Goal: Task Accomplishment & Management: Manage account settings

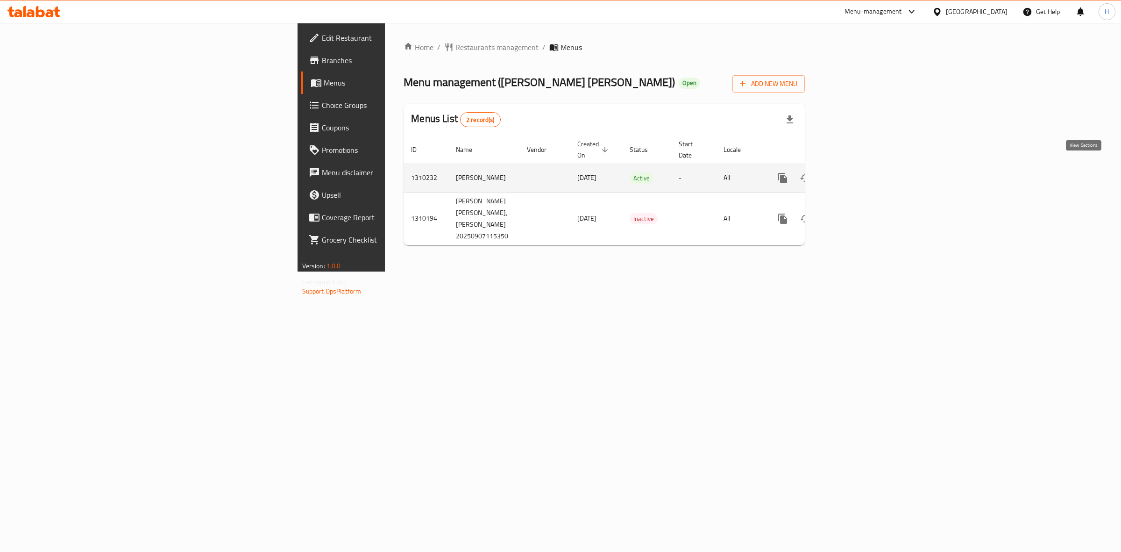
click at [856, 172] on icon "enhanced table" at bounding box center [850, 177] width 11 height 11
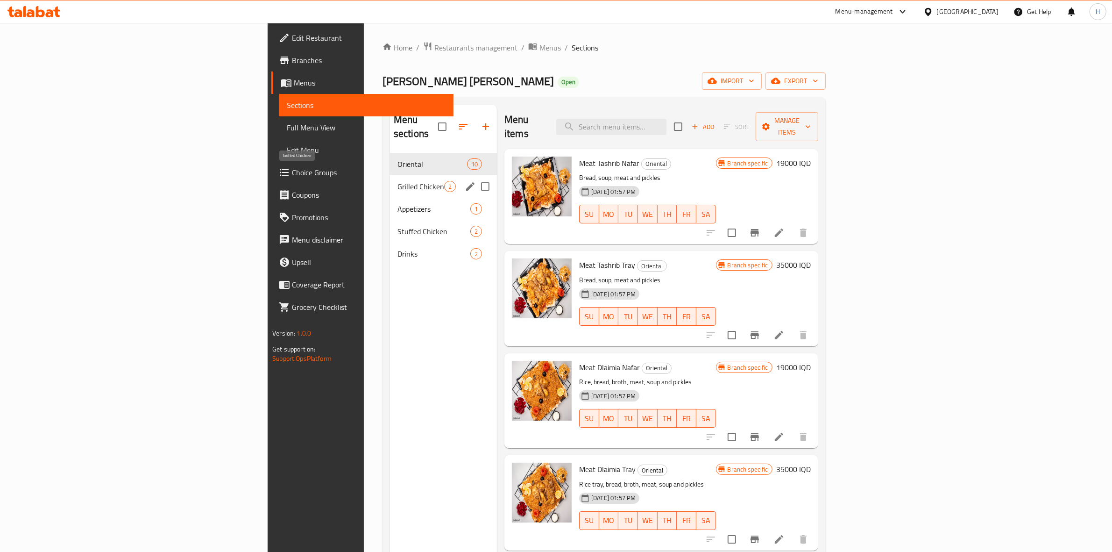
click at [398, 181] on span "Grilled Chicken" at bounding box center [421, 186] width 47 height 11
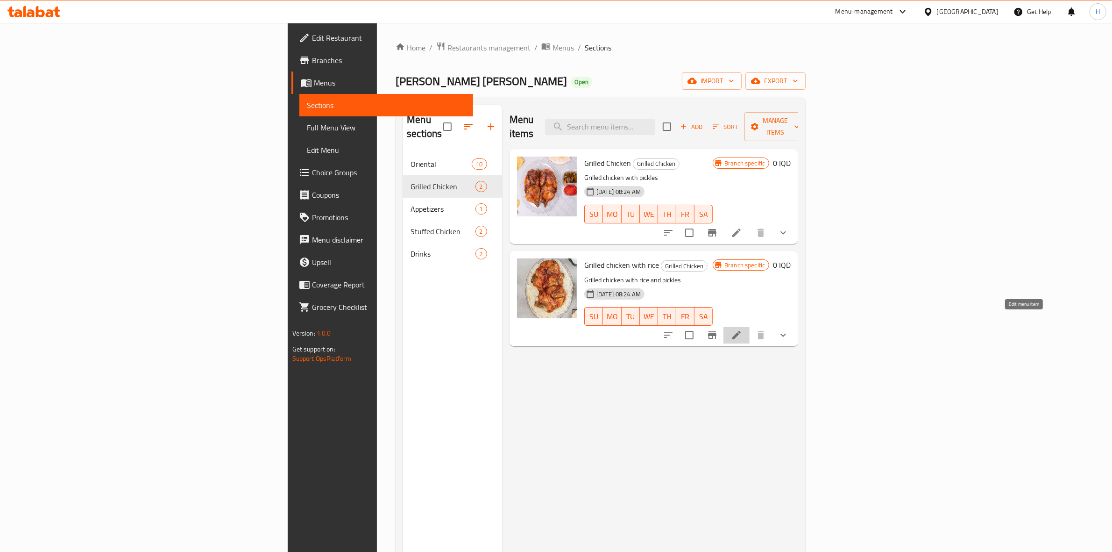
click at [741, 331] on icon at bounding box center [737, 335] width 8 height 8
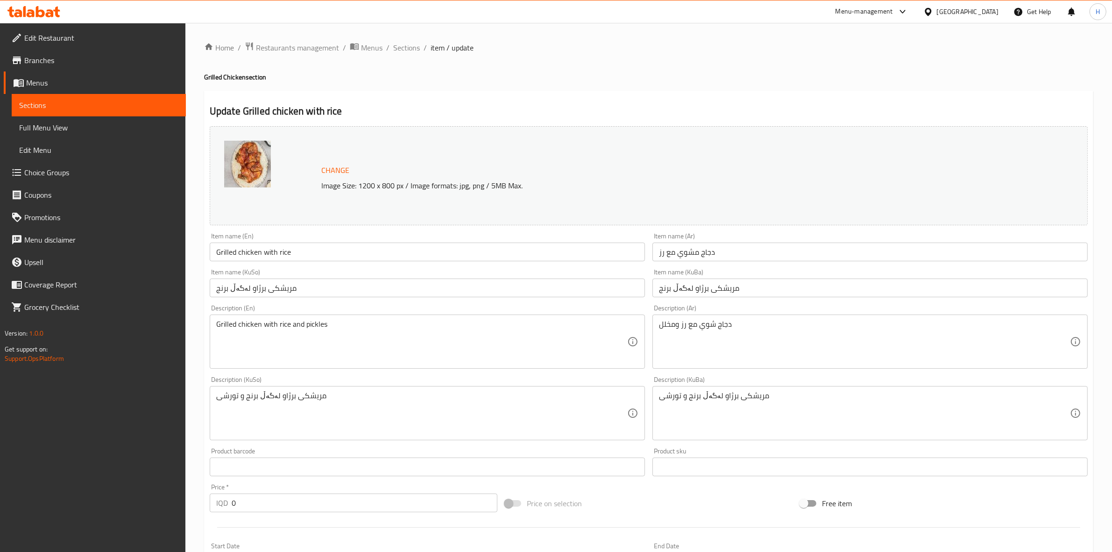
scroll to position [250, 0]
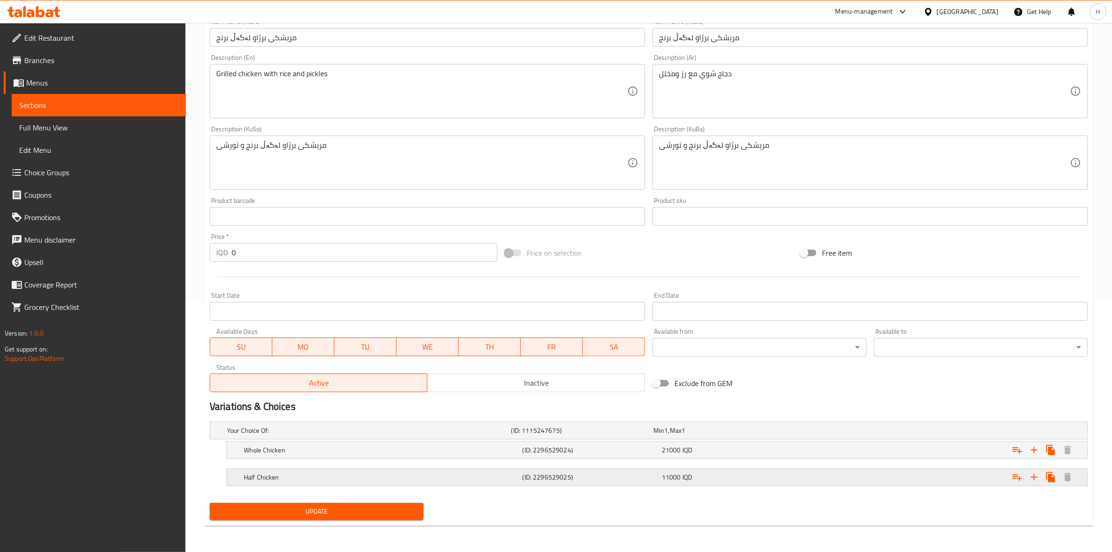
click at [823, 471] on div "Expand" at bounding box center [938, 477] width 279 height 21
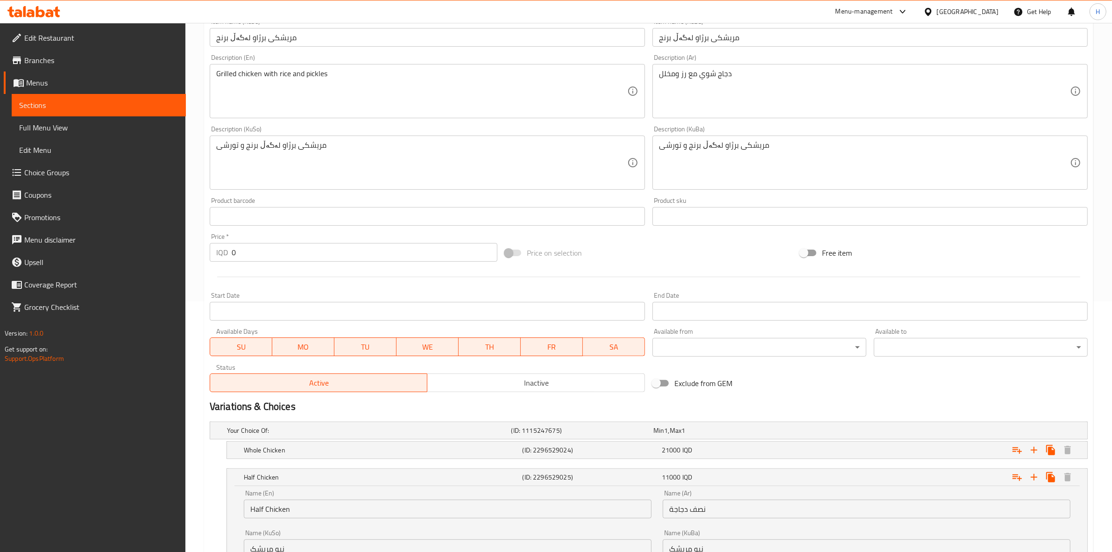
scroll to position [370, 0]
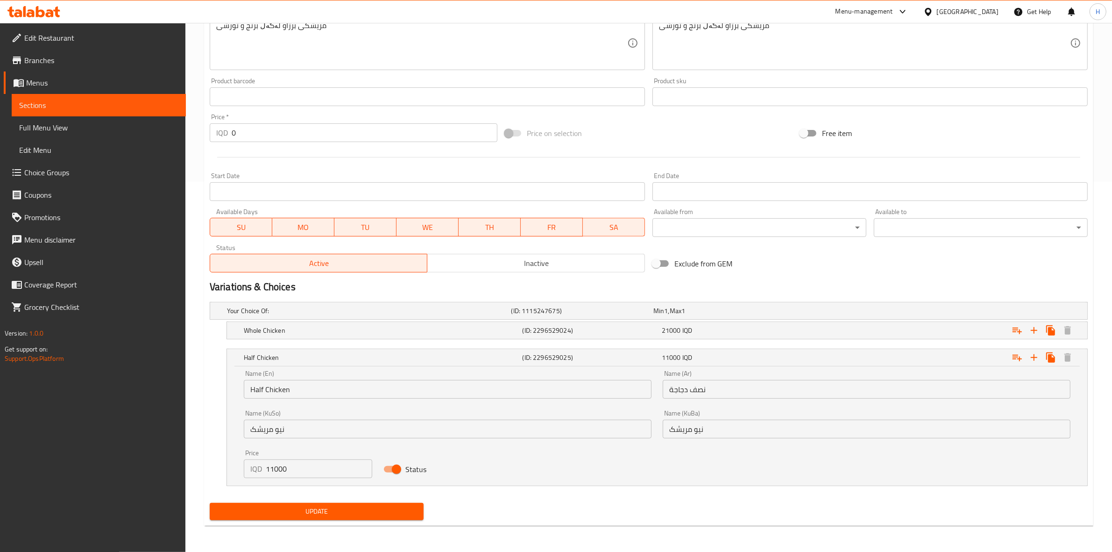
click at [403, 468] on input "Status" at bounding box center [396, 469] width 53 height 18
click at [394, 470] on input "Status" at bounding box center [387, 469] width 53 height 18
checkbox input "true"
click at [381, 500] on div "Update" at bounding box center [316, 511] width 221 height 25
click at [377, 507] on span "Update" at bounding box center [316, 512] width 199 height 12
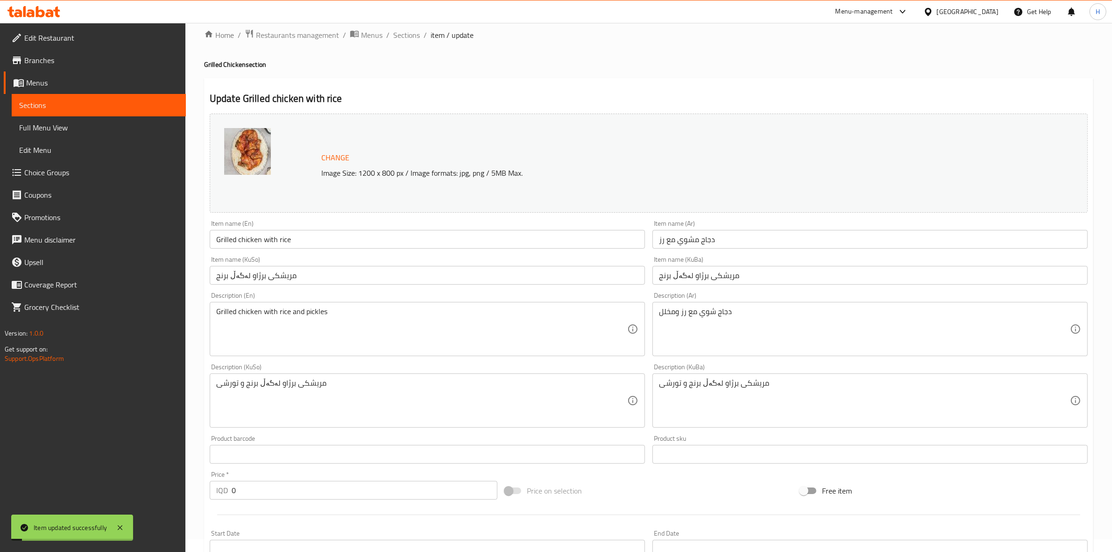
scroll to position [0, 0]
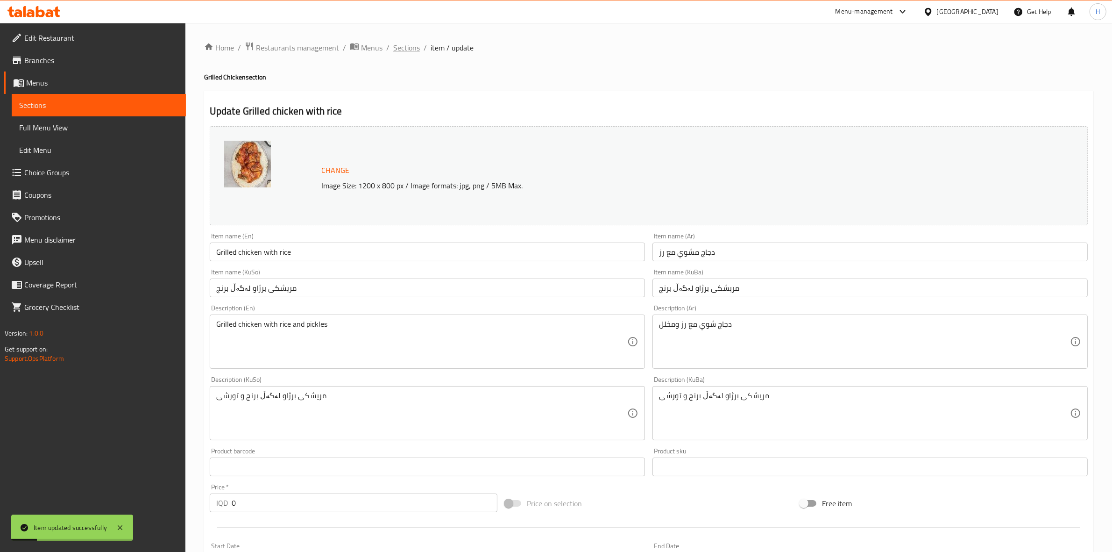
click at [413, 51] on span "Sections" at bounding box center [406, 47] width 27 height 11
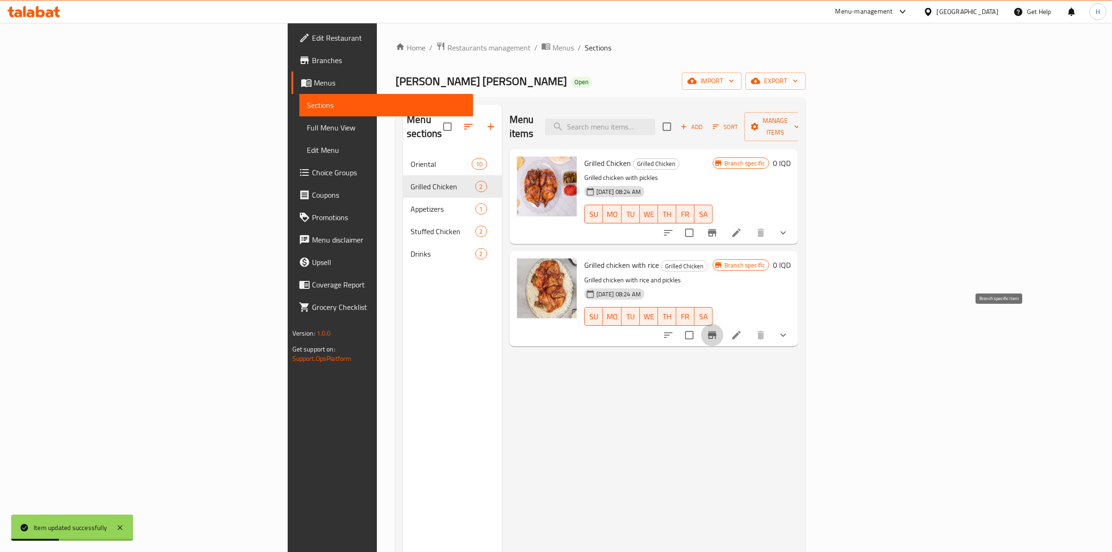
click at [724, 324] on button "Branch-specific-item" at bounding box center [712, 335] width 22 height 22
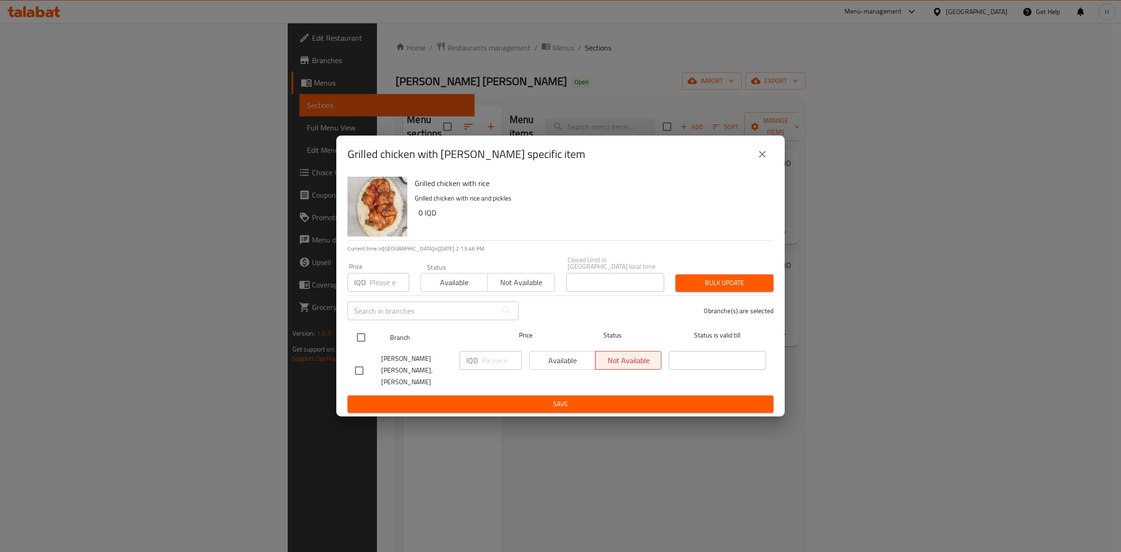
click at [354, 343] on input "checkbox" at bounding box center [361, 338] width 20 height 20
checkbox input "true"
click at [554, 363] on span "Available" at bounding box center [563, 361] width 58 height 14
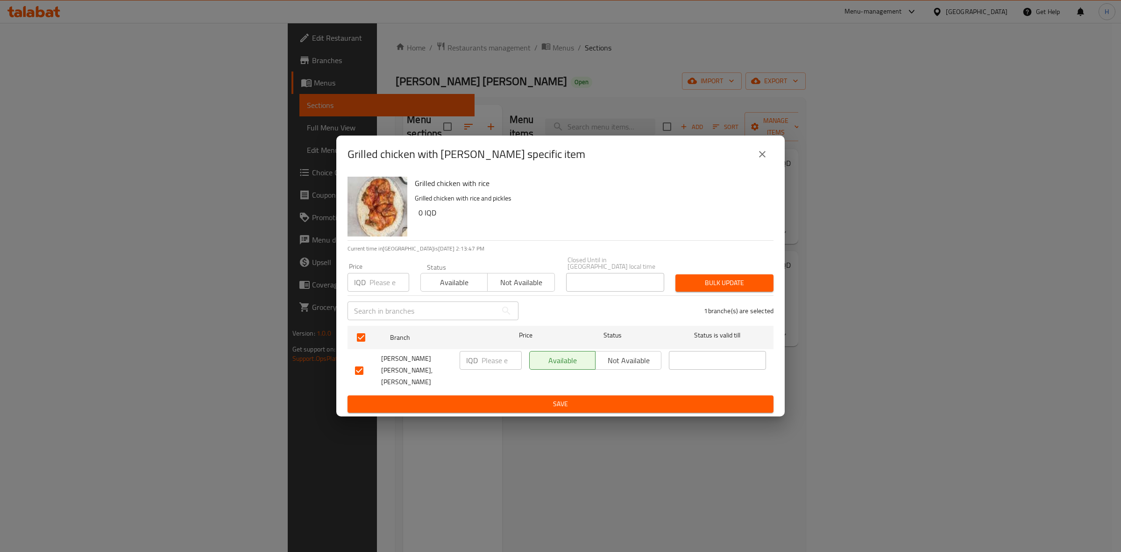
click at [568, 398] on span "Save" at bounding box center [560, 404] width 411 height 12
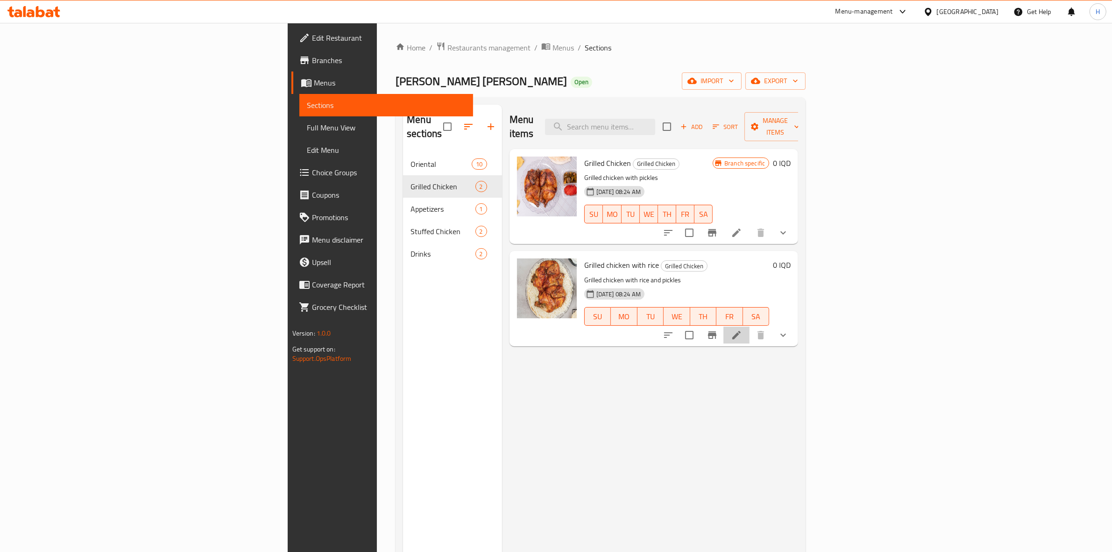
click at [750, 327] on li at bounding box center [737, 335] width 26 height 17
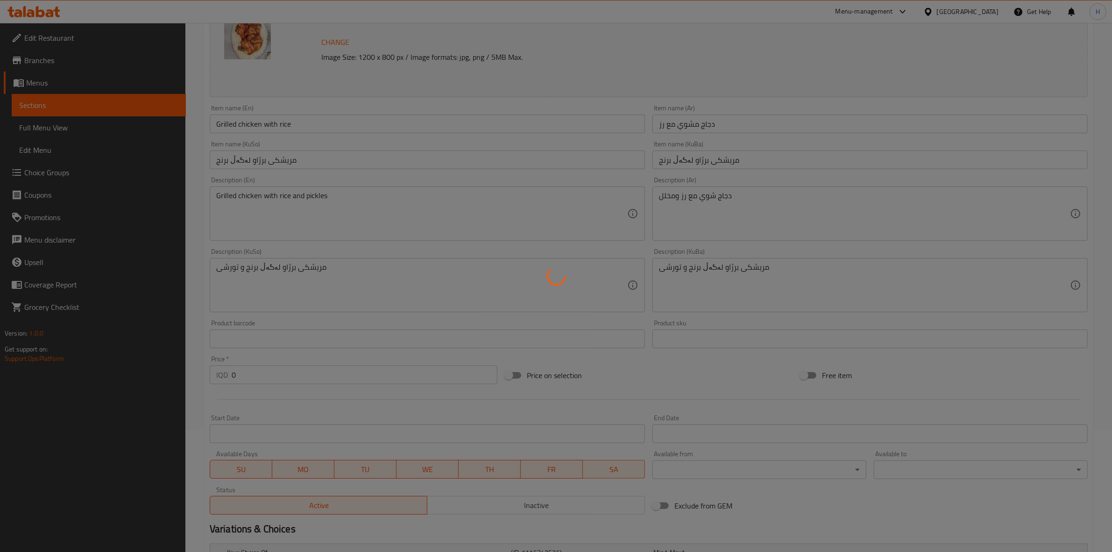
scroll to position [233, 0]
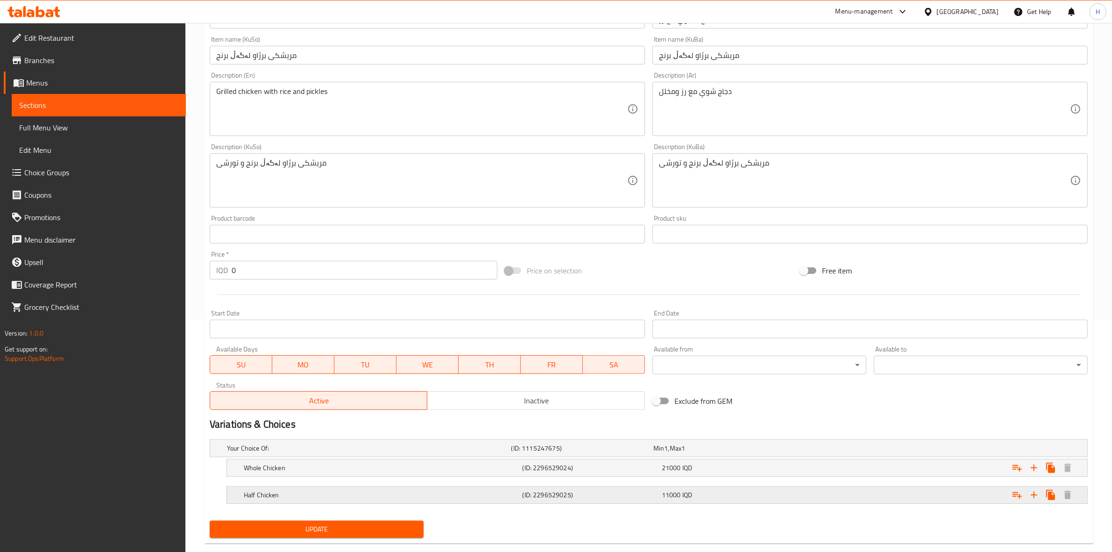
click at [632, 493] on h5 "(ID: 2296529025)" at bounding box center [590, 494] width 135 height 9
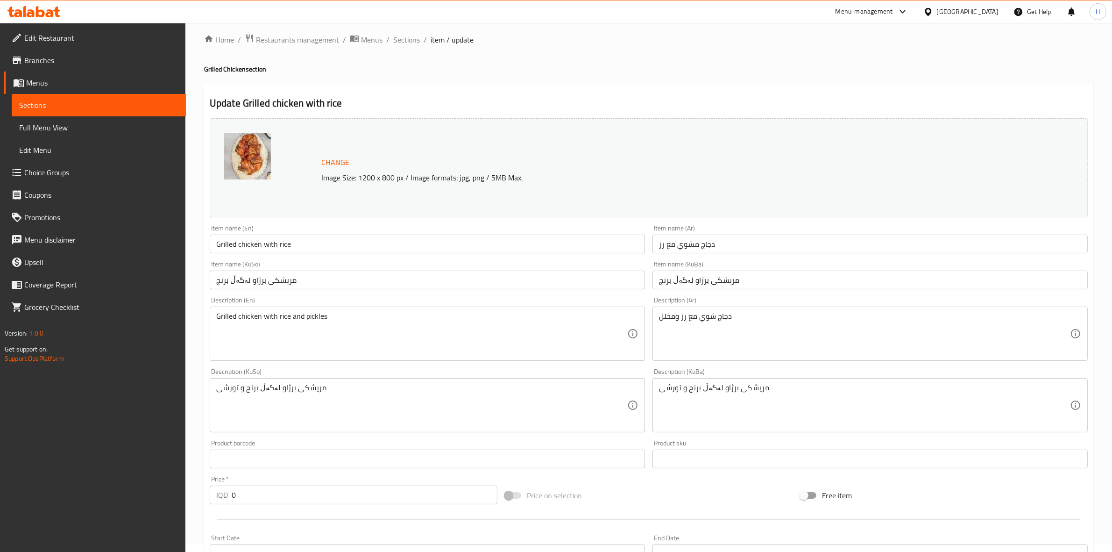
scroll to position [0, 0]
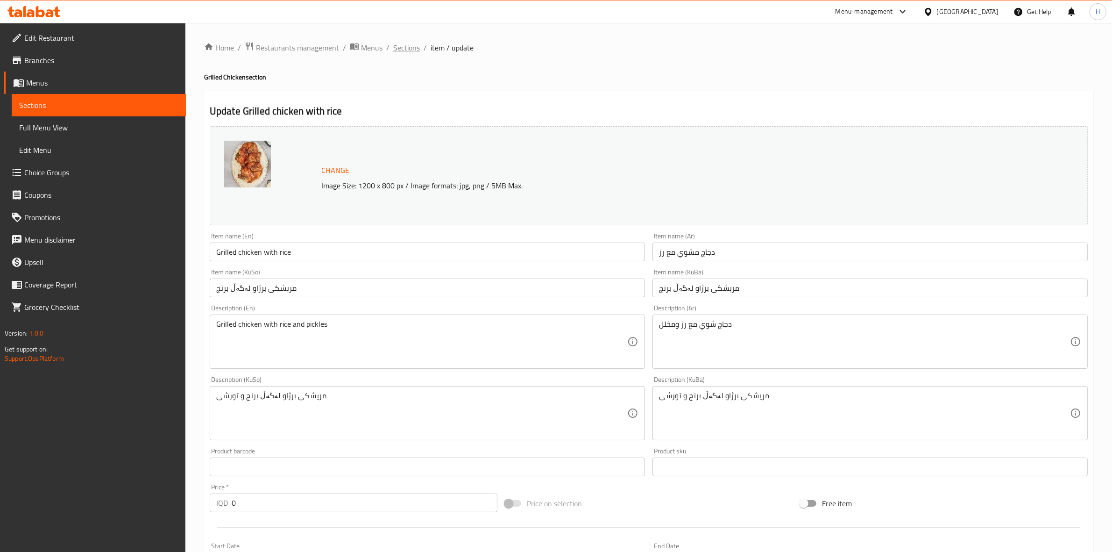
click at [412, 52] on span "Sections" at bounding box center [406, 47] width 27 height 11
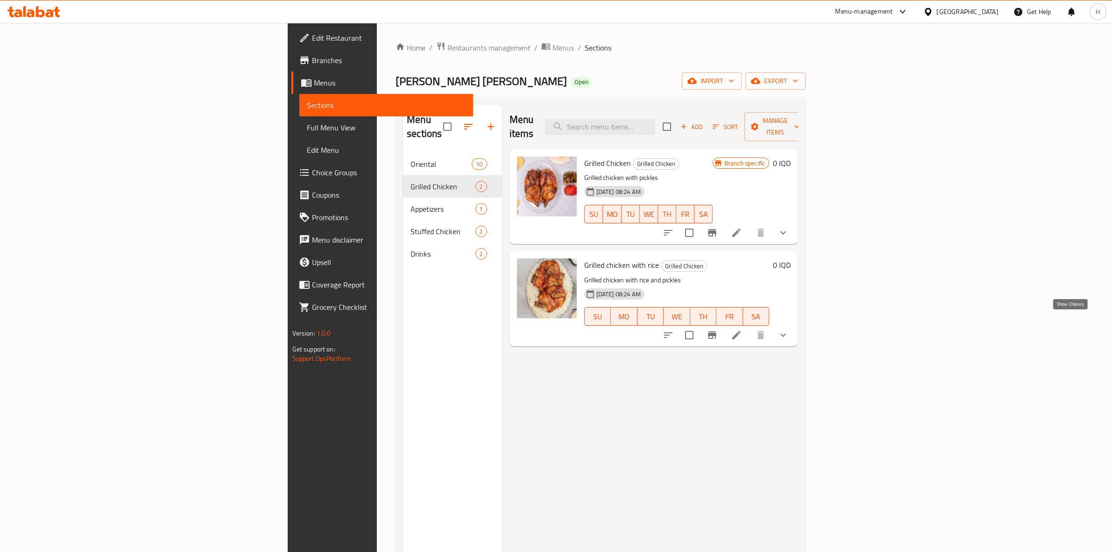
click at [789, 329] on icon "show more" at bounding box center [783, 334] width 11 height 11
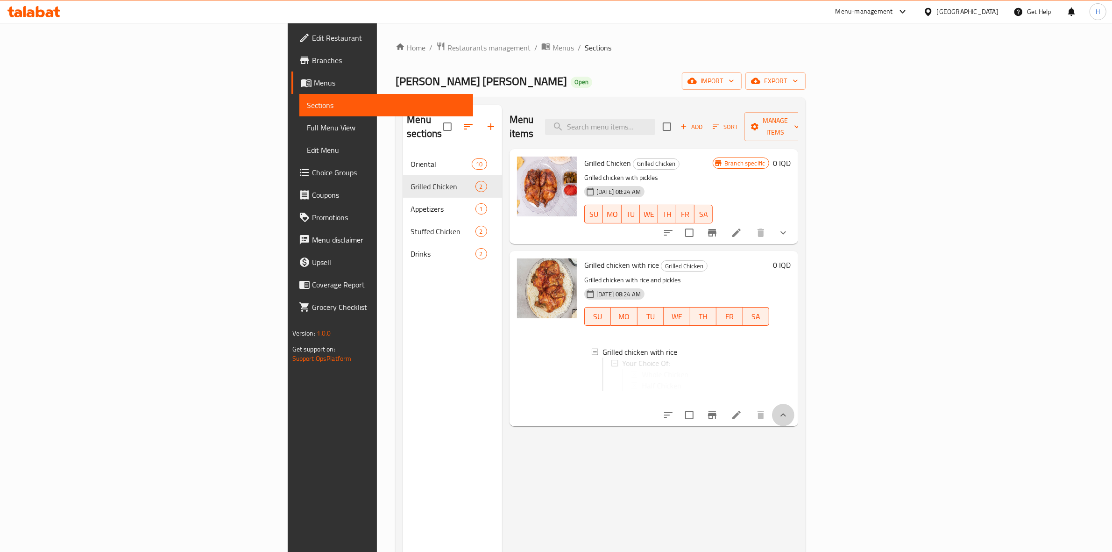
click at [795, 322] on div "Grilled chicken with rice Grilled Chicken Grilled chicken with rice and pickles…" at bounding box center [688, 338] width 214 height 167
click at [627, 379] on span "Half Chicken" at bounding box center [647, 384] width 40 height 11
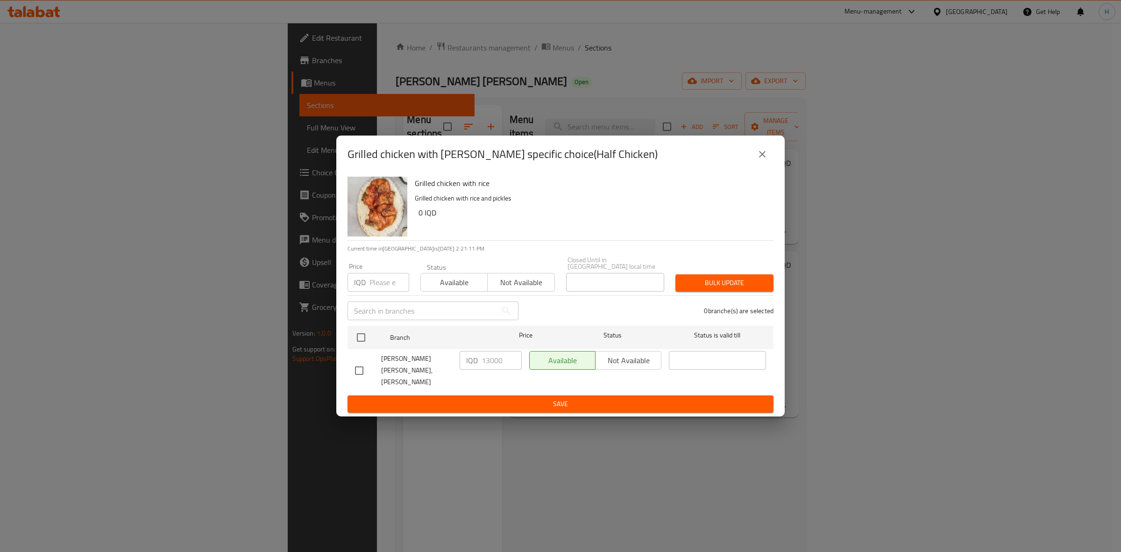
click at [1086, 423] on div "Grilled chicken with [PERSON_NAME] specific choice(Half Chicken) Grilled chicke…" at bounding box center [560, 276] width 1121 height 552
click at [1000, 411] on div "Grilled chicken with [PERSON_NAME] specific choice(Half Chicken) Grilled chicke…" at bounding box center [560, 276] width 1121 height 552
click at [768, 160] on icon "close" at bounding box center [762, 154] width 11 height 11
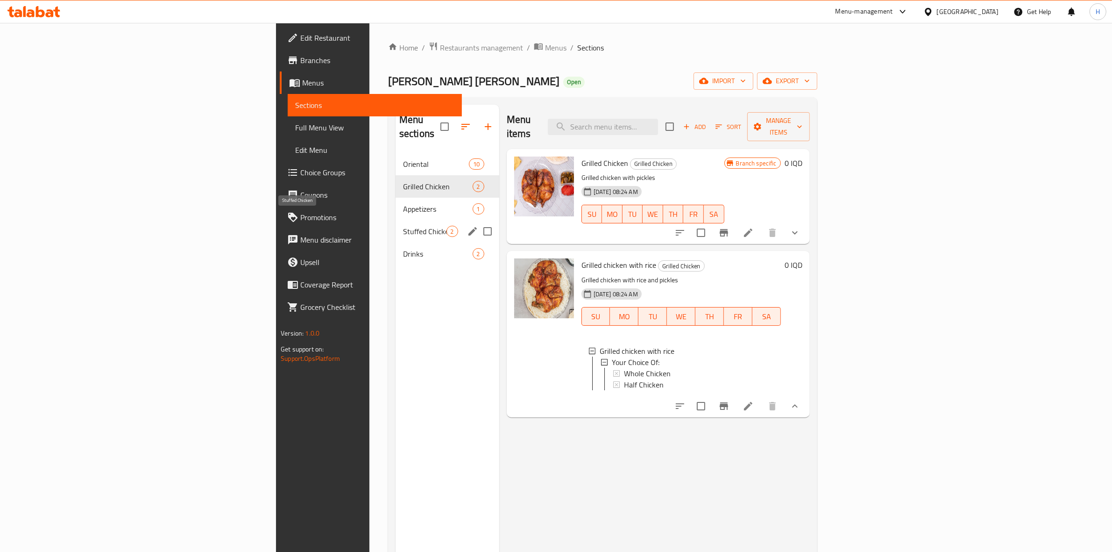
click at [403, 226] on span "Stuffed Chicken" at bounding box center [424, 231] width 43 height 11
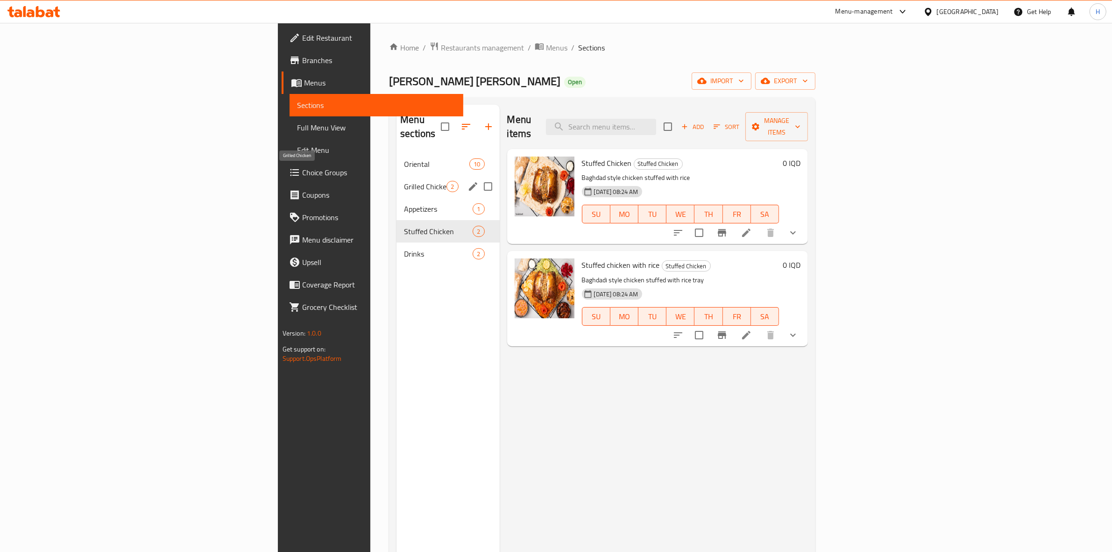
click at [404, 181] on span "Grilled Chicken" at bounding box center [425, 186] width 43 height 11
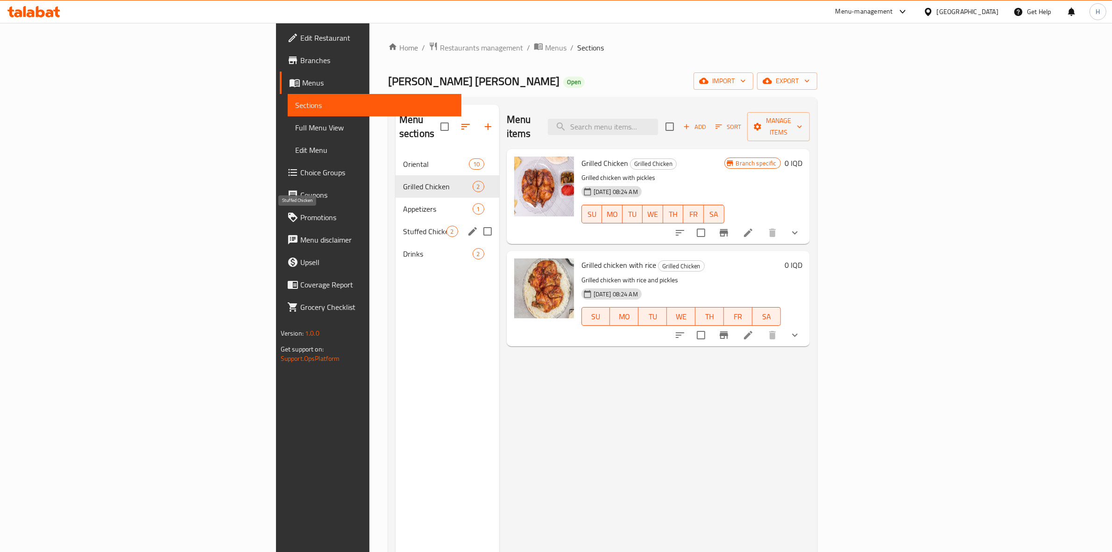
click at [403, 226] on span "Stuffed Chicken" at bounding box center [424, 231] width 43 height 11
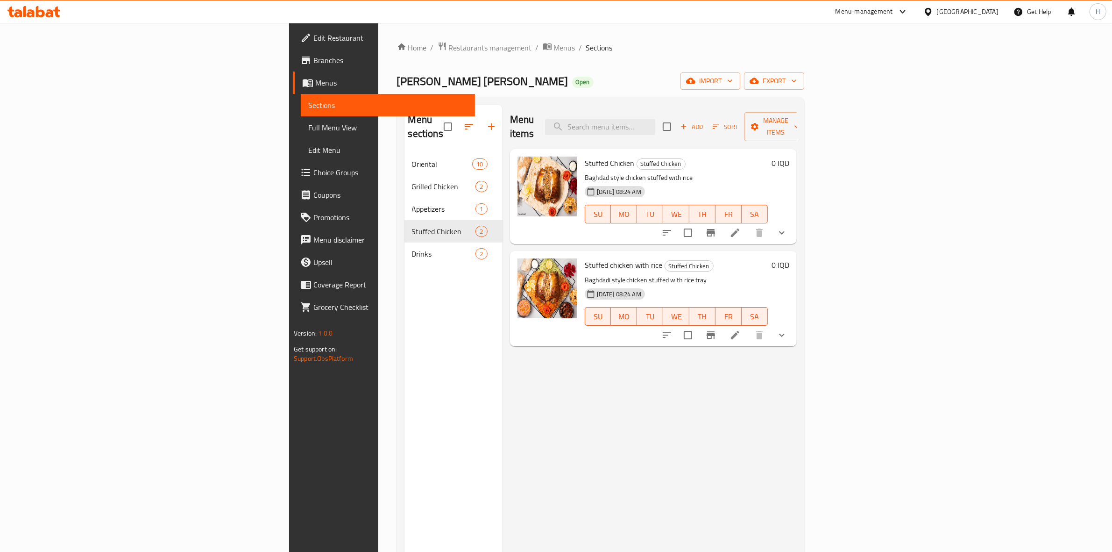
click at [740, 331] on icon at bounding box center [735, 335] width 8 height 8
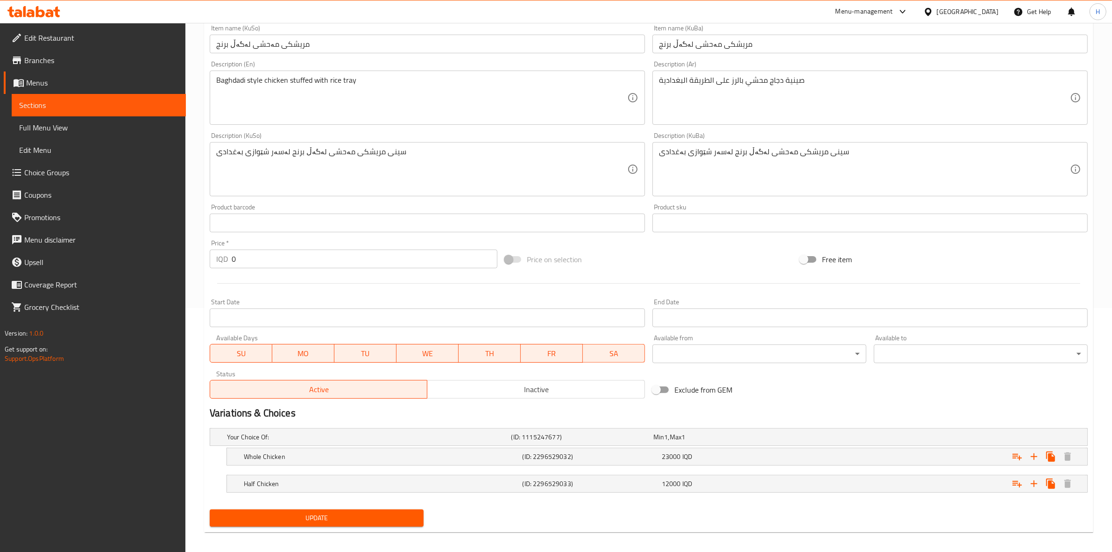
scroll to position [250, 0]
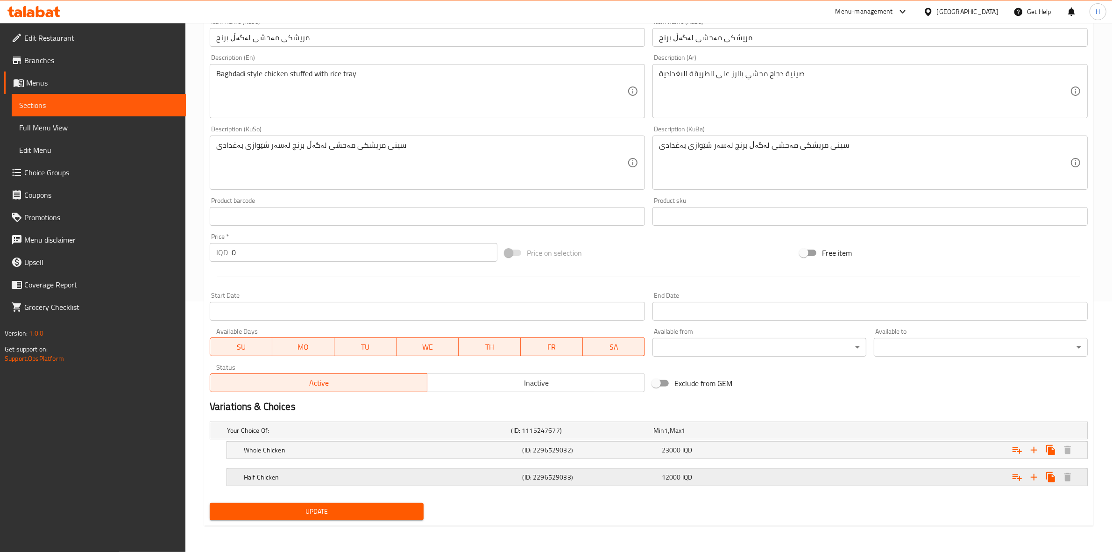
click at [542, 470] on div "Half Chicken (ID: 2296529033) 12000 IQD" at bounding box center [660, 477] width 836 height 21
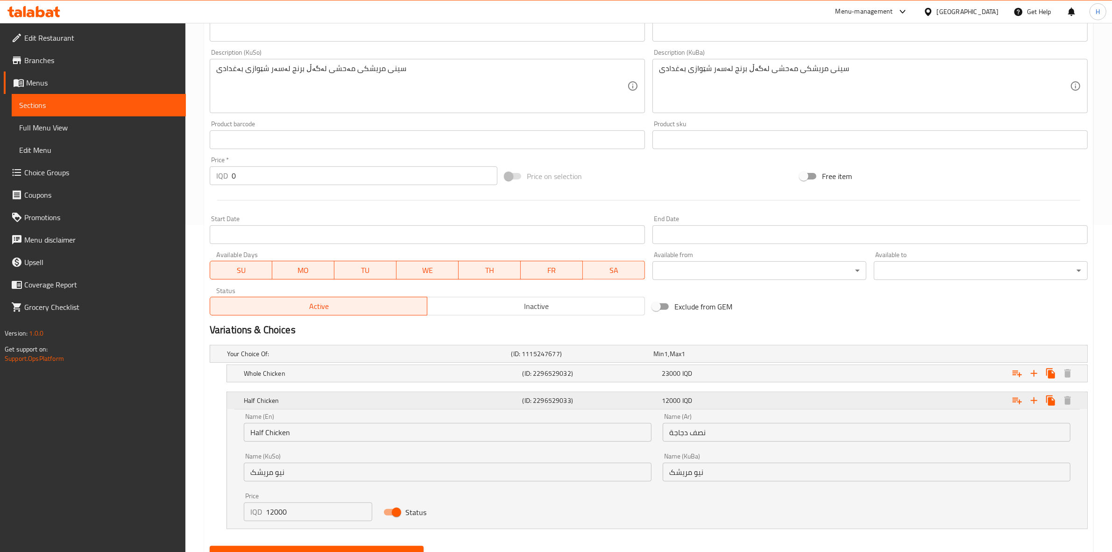
scroll to position [370, 0]
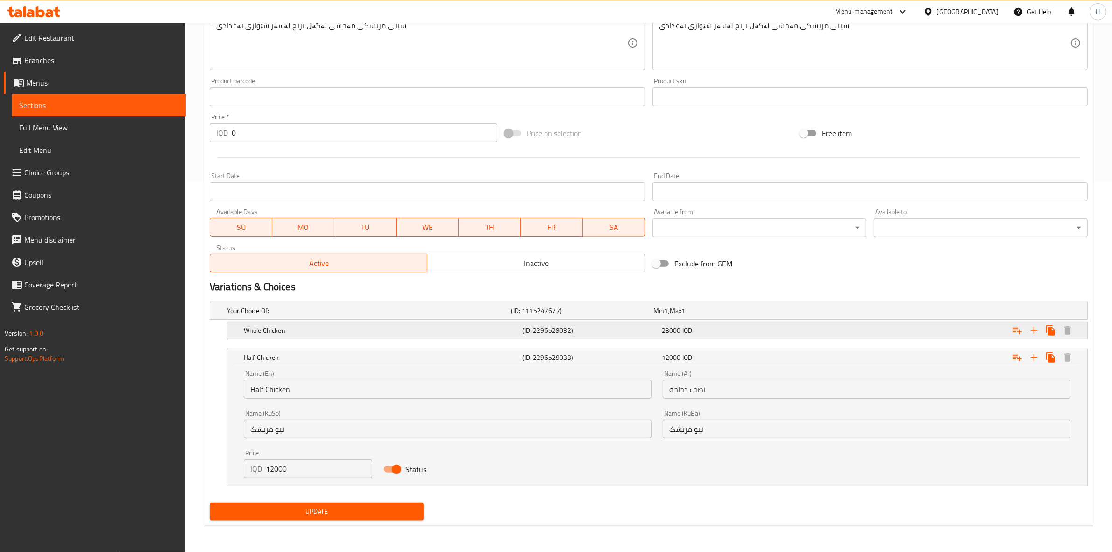
click at [349, 335] on div "Whole Chicken" at bounding box center [381, 330] width 279 height 13
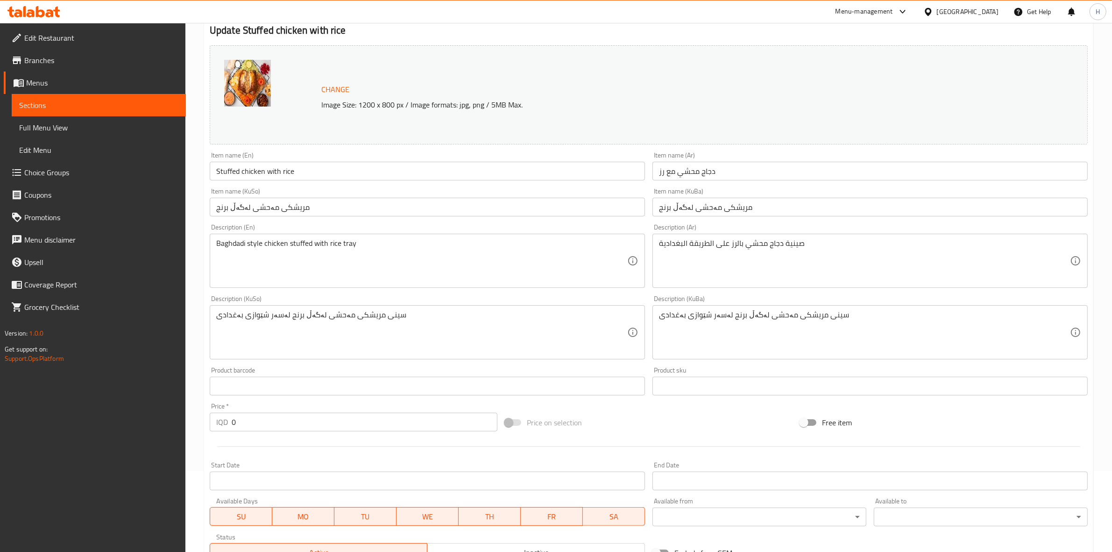
scroll to position [0, 0]
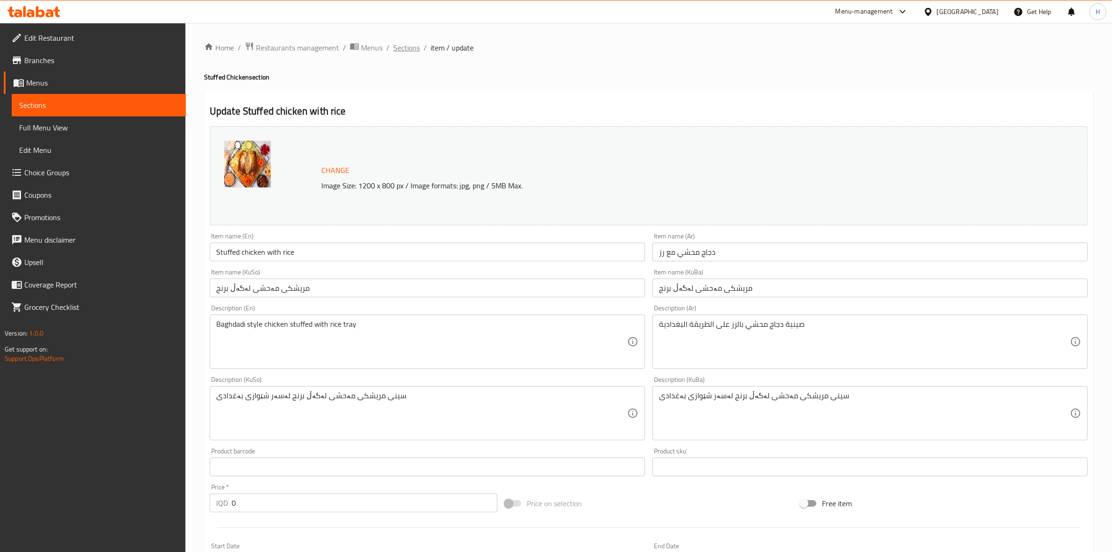
click at [412, 46] on span "Sections" at bounding box center [406, 47] width 27 height 11
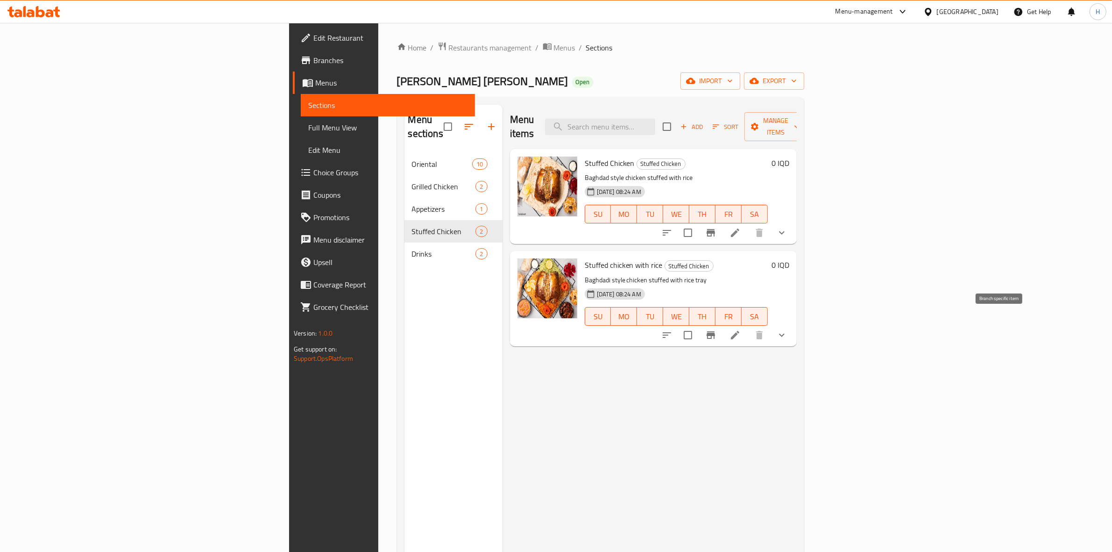
click at [717, 329] on icon "Branch-specific-item" at bounding box center [710, 334] width 11 height 11
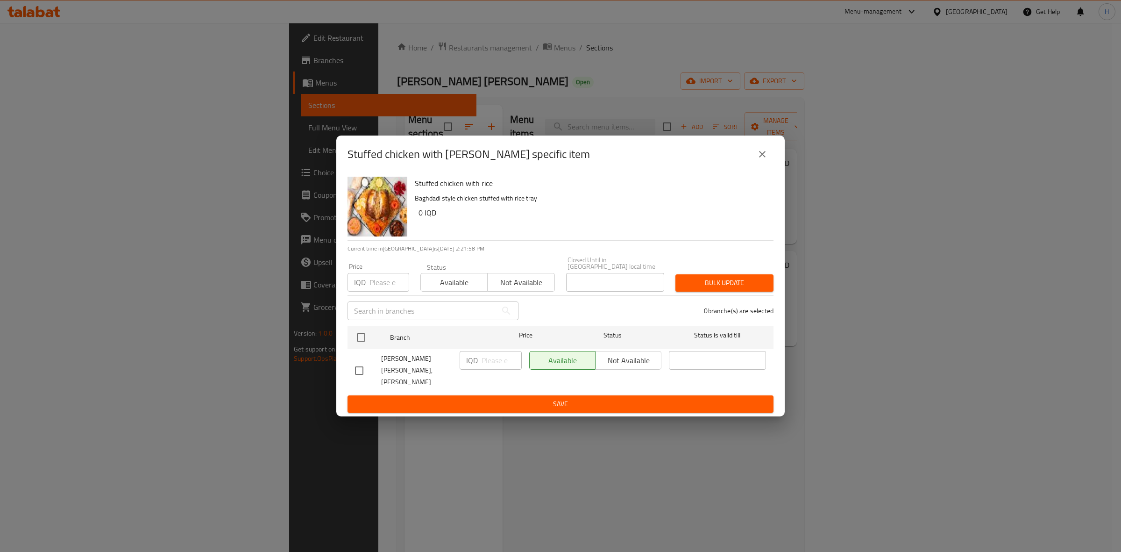
click at [365, 363] on input "checkbox" at bounding box center [359, 371] width 20 height 20
checkbox input "true"
click at [494, 362] on input "number" at bounding box center [502, 360] width 40 height 19
drag, startPoint x: 988, startPoint y: 354, endPoint x: 1003, endPoint y: 345, distance: 17.2
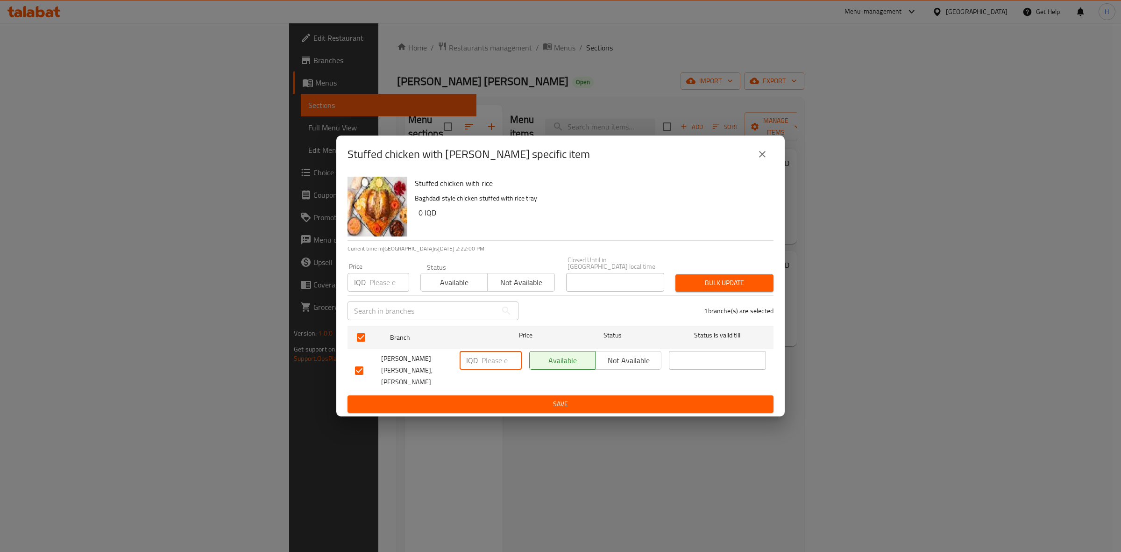
click at [989, 353] on div "Stuffed chicken with [PERSON_NAME] specific item Stuffed chicken with rice Bagh…" at bounding box center [560, 276] width 1121 height 552
click at [758, 160] on icon "close" at bounding box center [762, 154] width 11 height 11
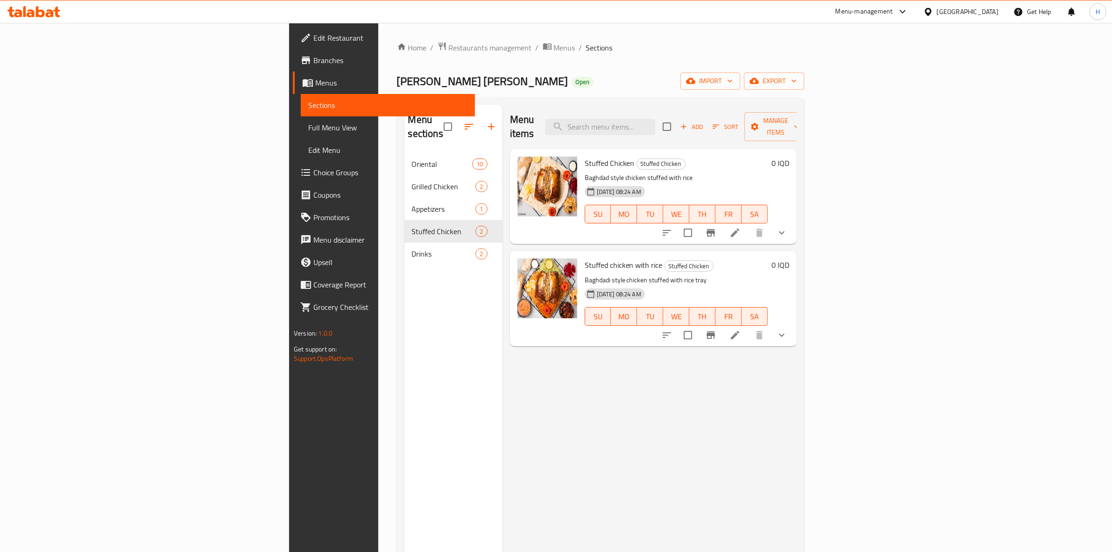
click at [741, 329] on icon at bounding box center [735, 334] width 11 height 11
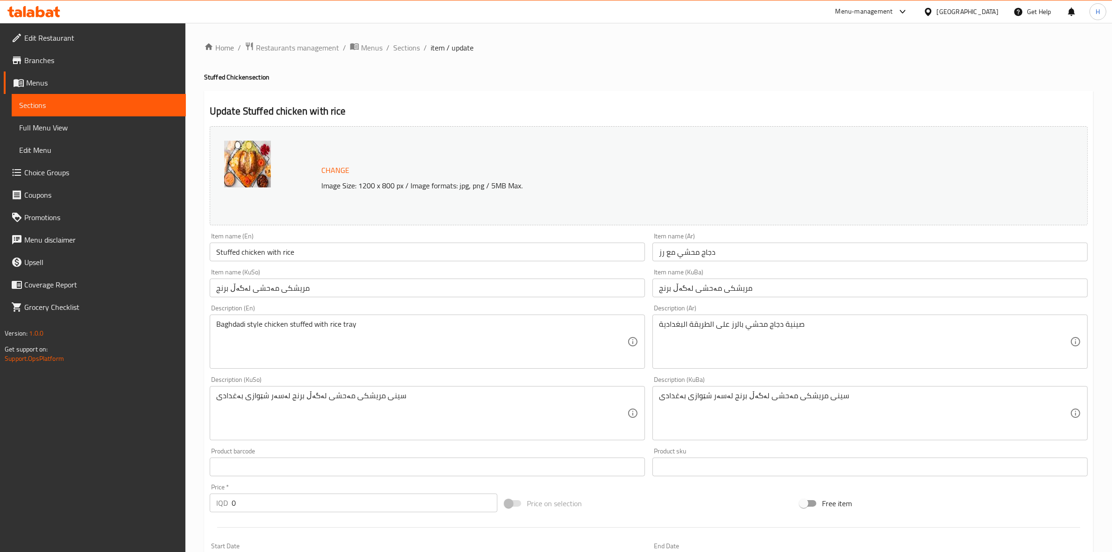
scroll to position [250, 0]
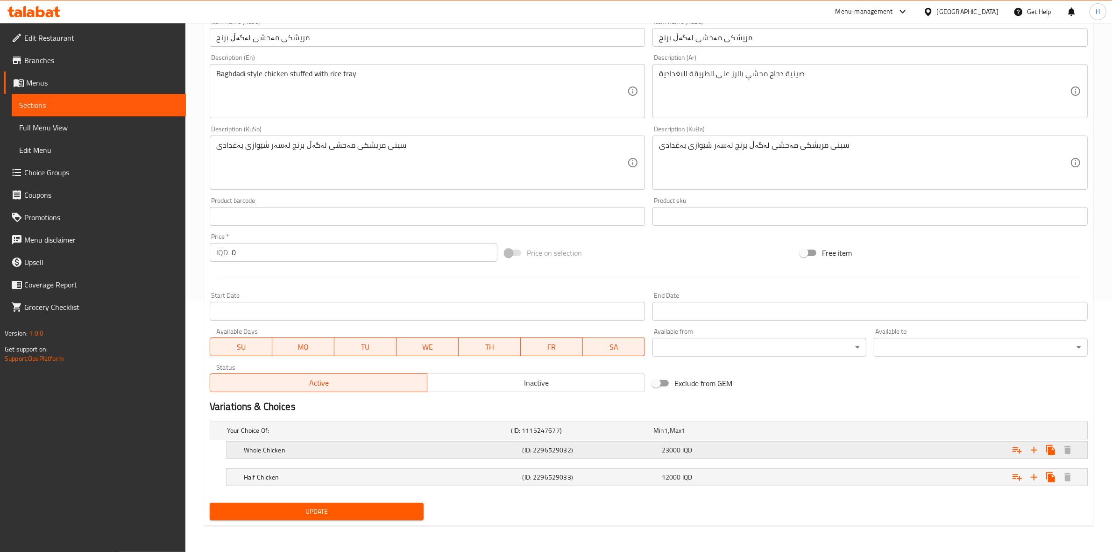
click at [714, 444] on div "23000 IQD" at bounding box center [729, 449] width 139 height 13
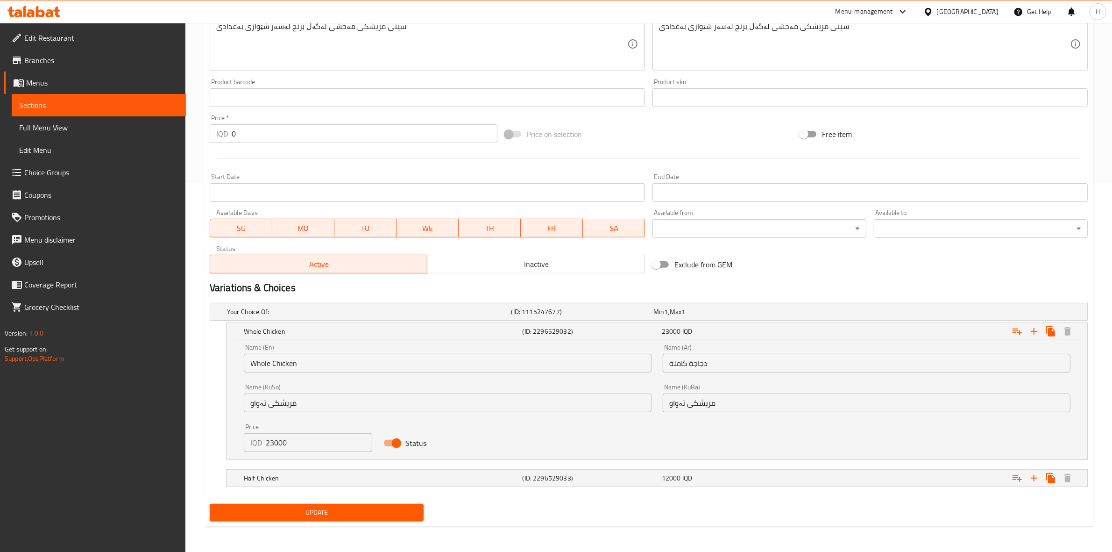
scroll to position [370, 0]
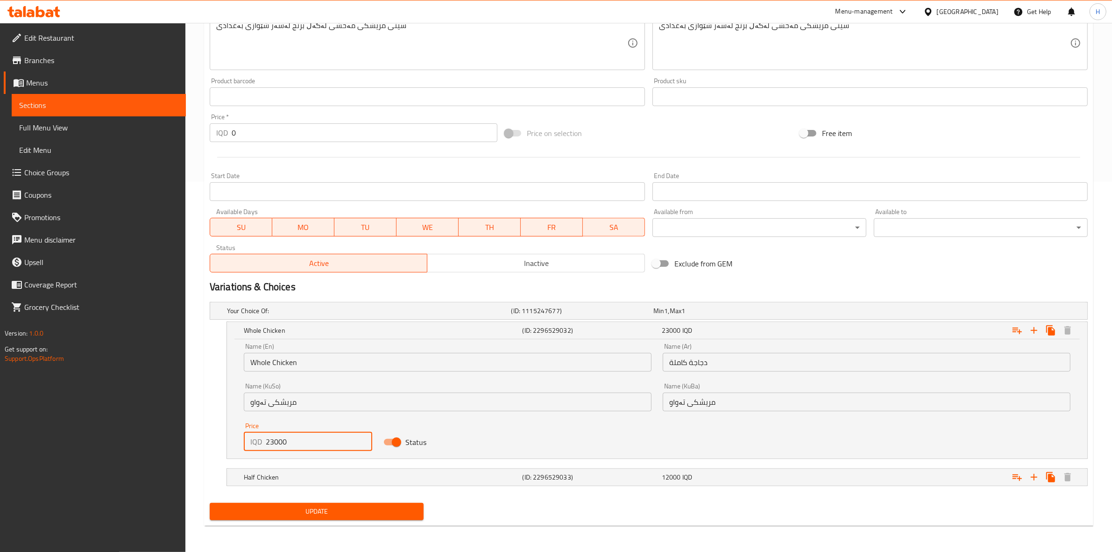
click at [272, 444] on input "23000" at bounding box center [319, 441] width 107 height 19
type input "26000"
click at [342, 473] on h5 "Half Chicken" at bounding box center [381, 476] width 275 height 9
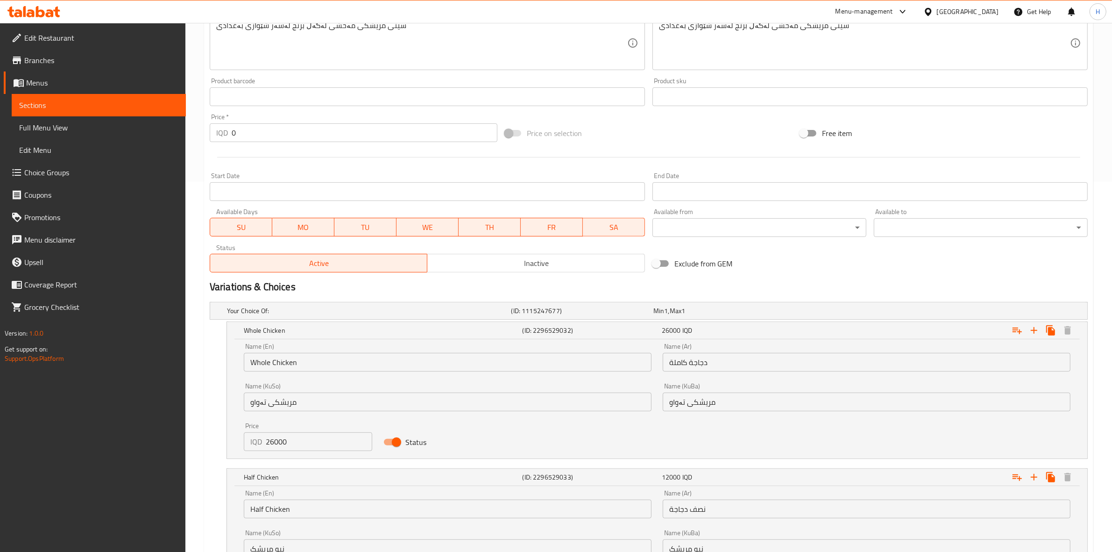
scroll to position [490, 0]
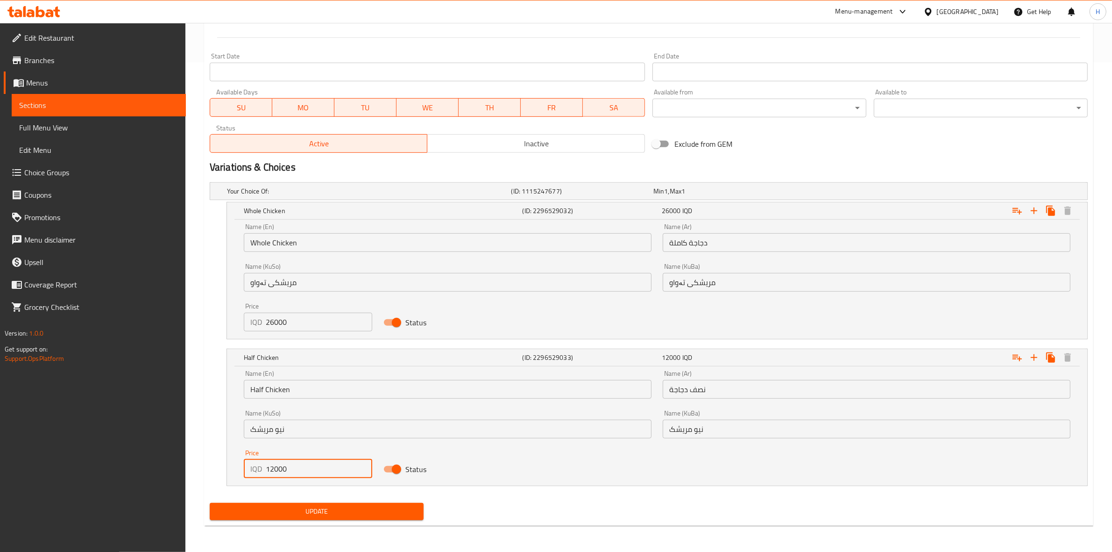
drag, startPoint x: 270, startPoint y: 466, endPoint x: 272, endPoint y: 470, distance: 5.1
click at [272, 470] on input "12000" at bounding box center [319, 468] width 107 height 19
type input "14000"
click at [286, 513] on span "Update" at bounding box center [316, 512] width 199 height 12
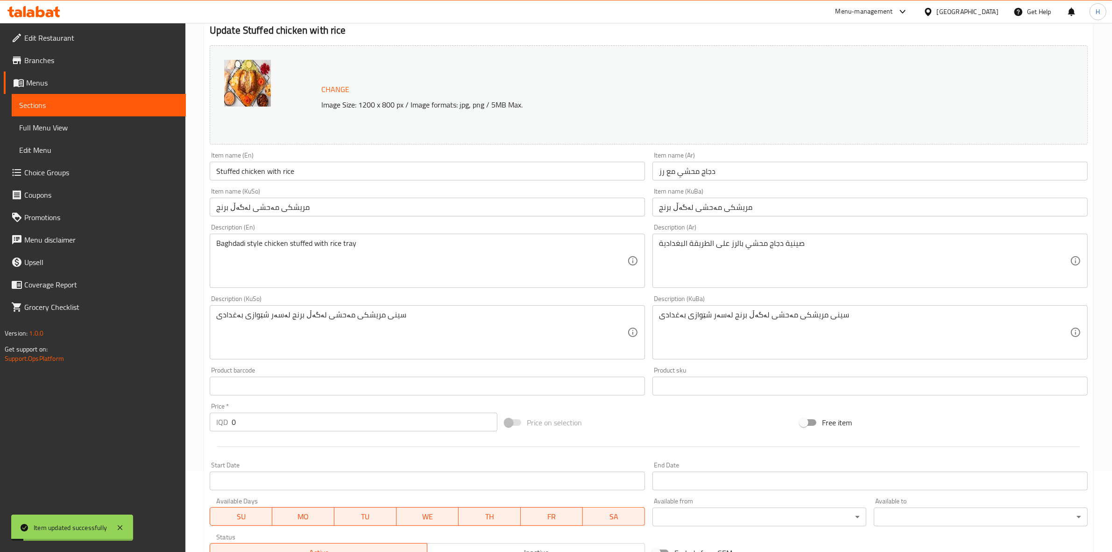
scroll to position [0, 0]
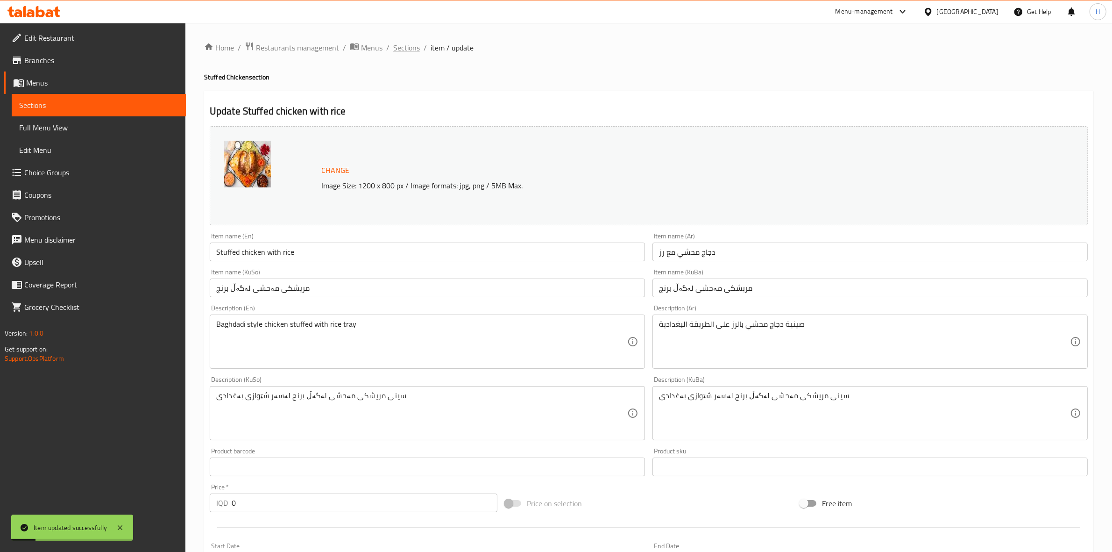
click at [410, 53] on span "Sections" at bounding box center [406, 47] width 27 height 11
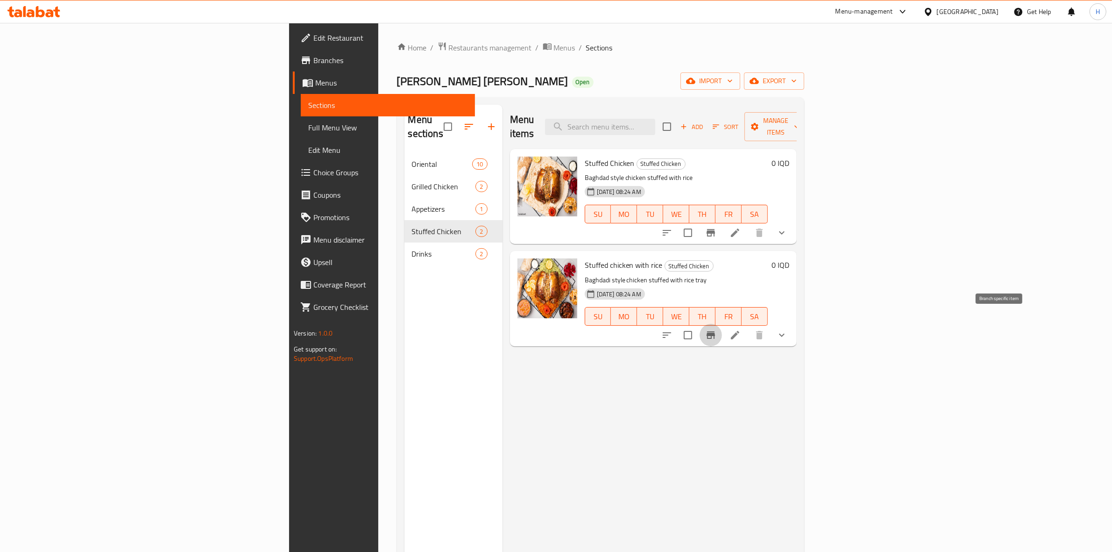
click at [717, 329] on icon "Branch-specific-item" at bounding box center [710, 334] width 11 height 11
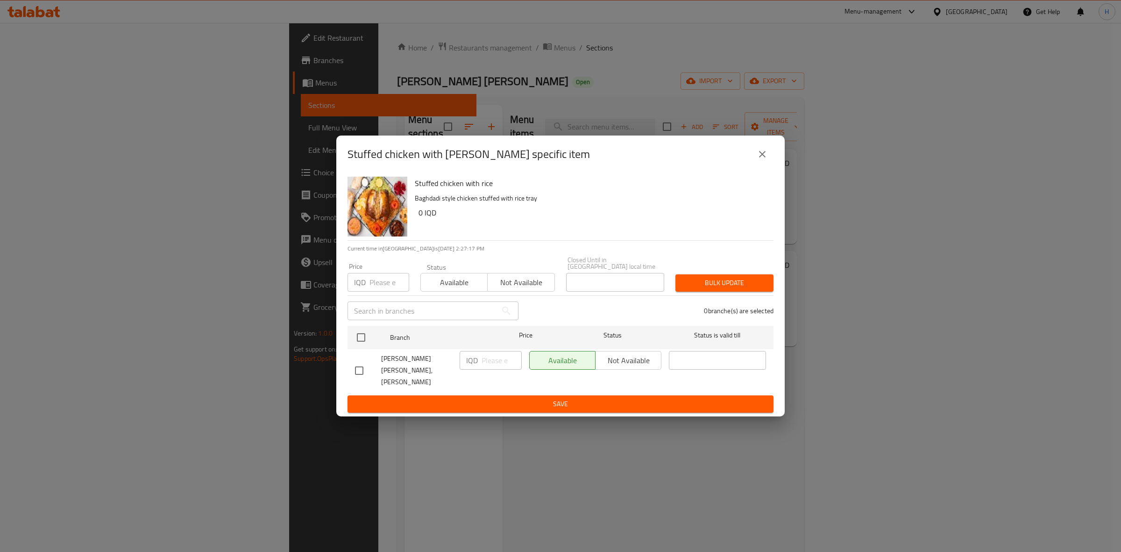
click at [359, 363] on input "checkbox" at bounding box center [359, 371] width 20 height 20
checkbox input "true"
click at [477, 289] on span "Available" at bounding box center [454, 283] width 59 height 14
click at [505, 398] on span "Save" at bounding box center [560, 404] width 411 height 12
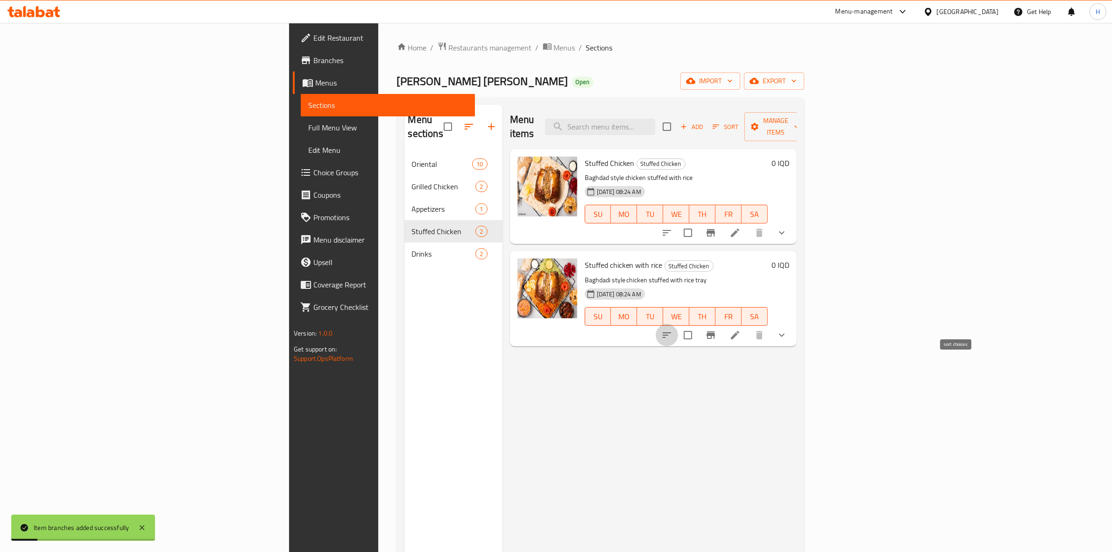
click at [673, 329] on icon "sort-choices" at bounding box center [667, 334] width 11 height 11
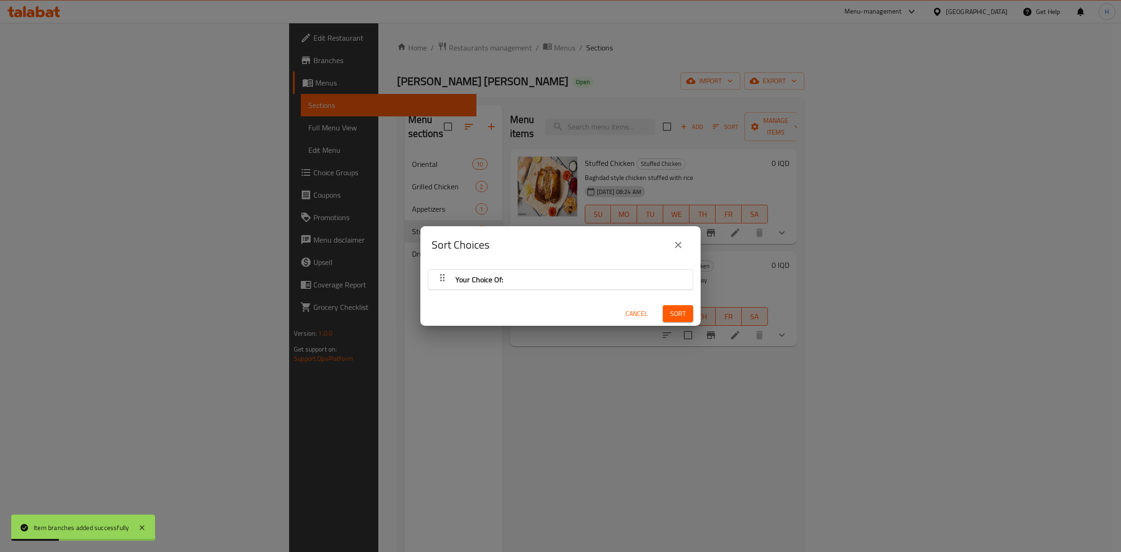
click at [631, 282] on div "Your Choice Of:" at bounding box center [560, 279] width 255 height 22
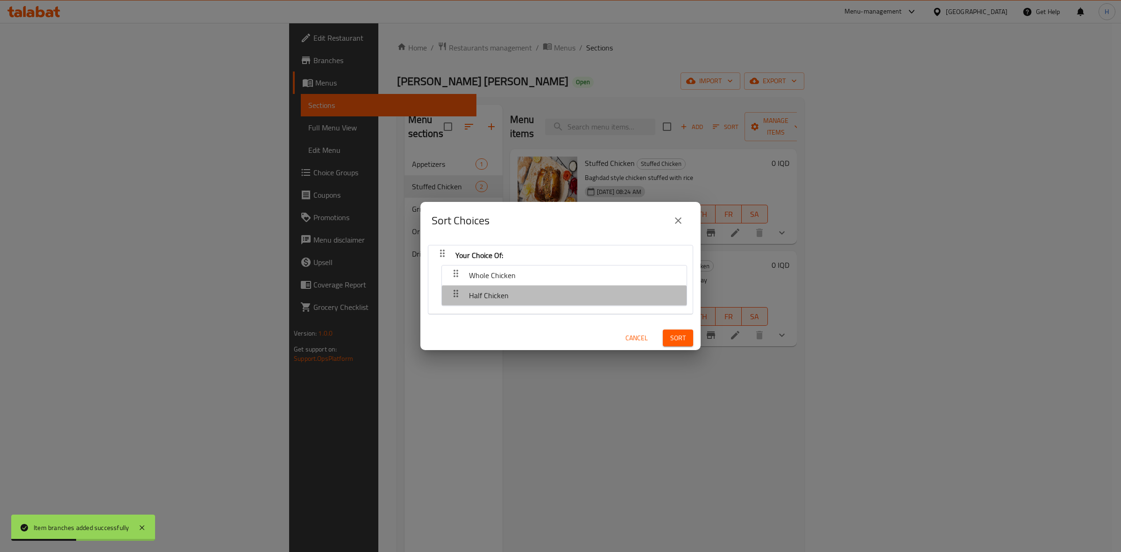
click at [589, 298] on div "Half Chicken" at bounding box center [564, 295] width 235 height 22
click at [626, 335] on span "Cancel" at bounding box center [637, 338] width 22 height 12
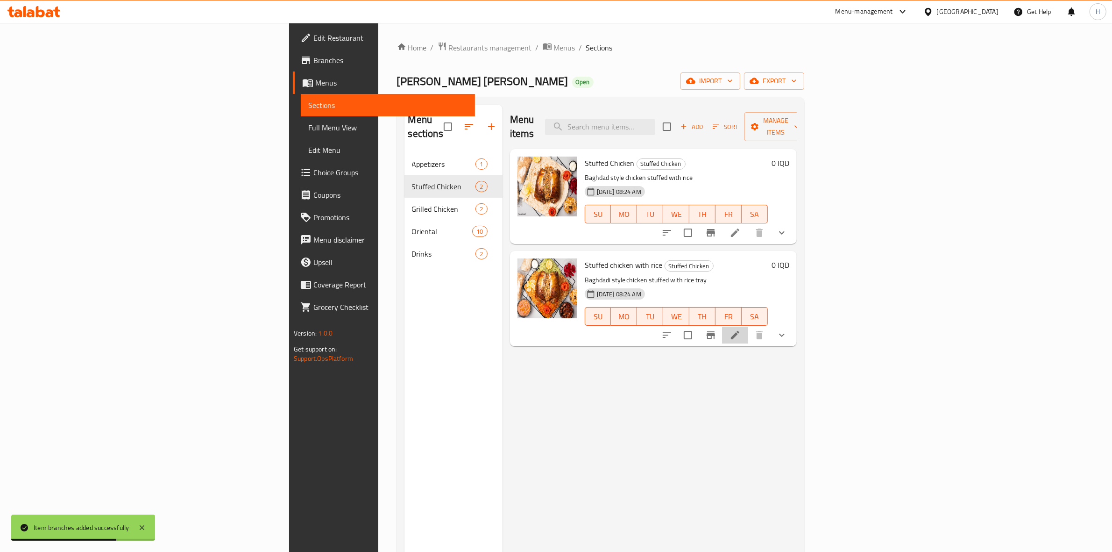
click at [748, 327] on li at bounding box center [735, 335] width 26 height 17
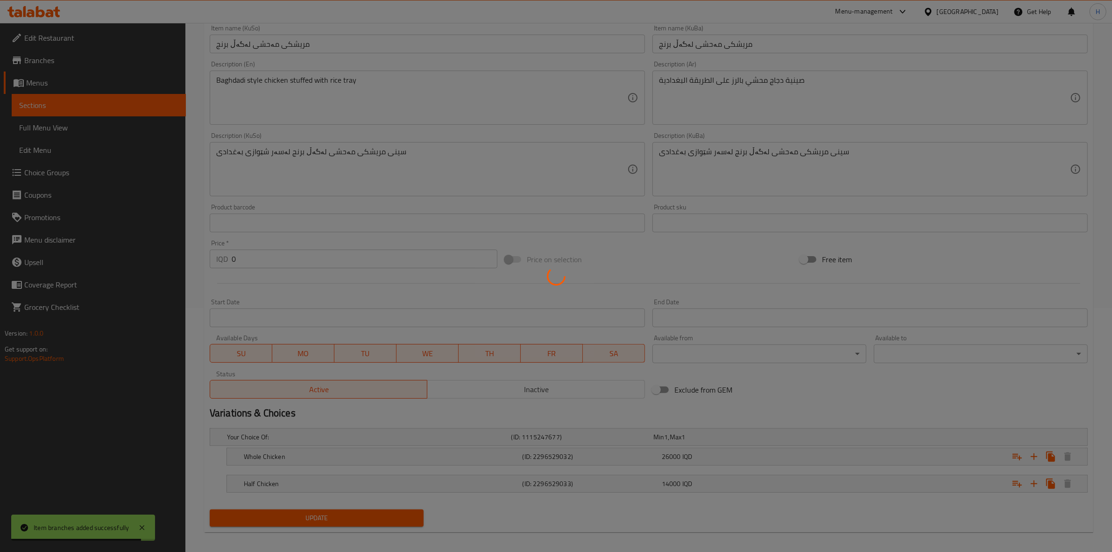
scroll to position [250, 0]
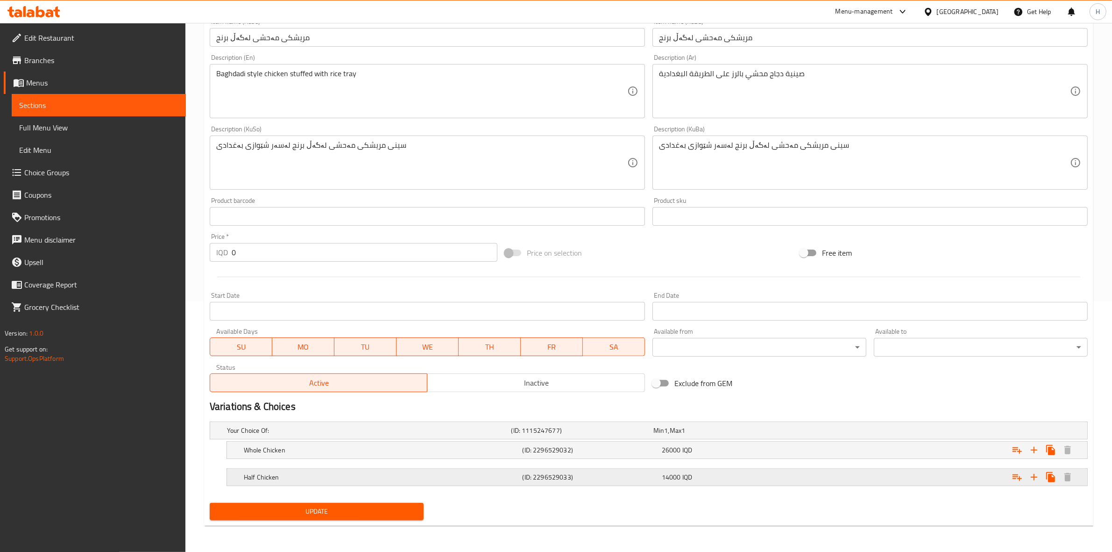
click at [583, 476] on h5 "(ID: 2296529033)" at bounding box center [590, 476] width 135 height 9
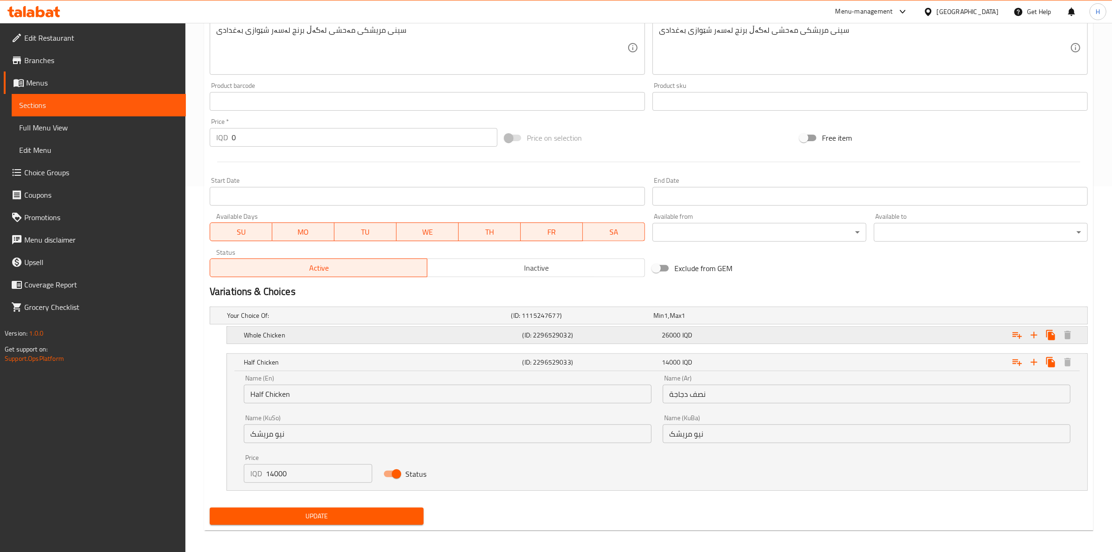
scroll to position [370, 0]
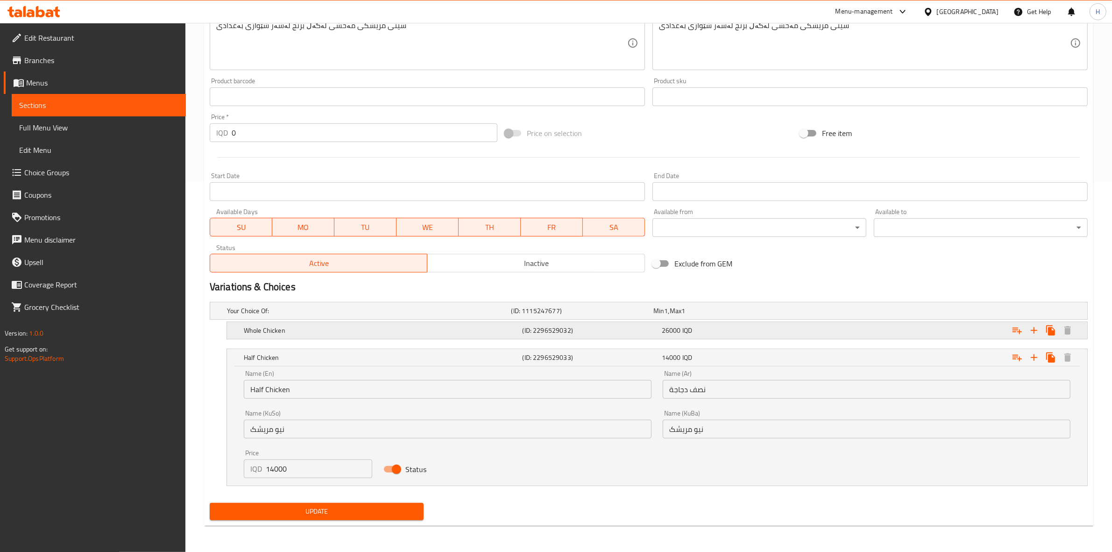
click at [445, 328] on h5 "Whole Chicken" at bounding box center [381, 330] width 275 height 9
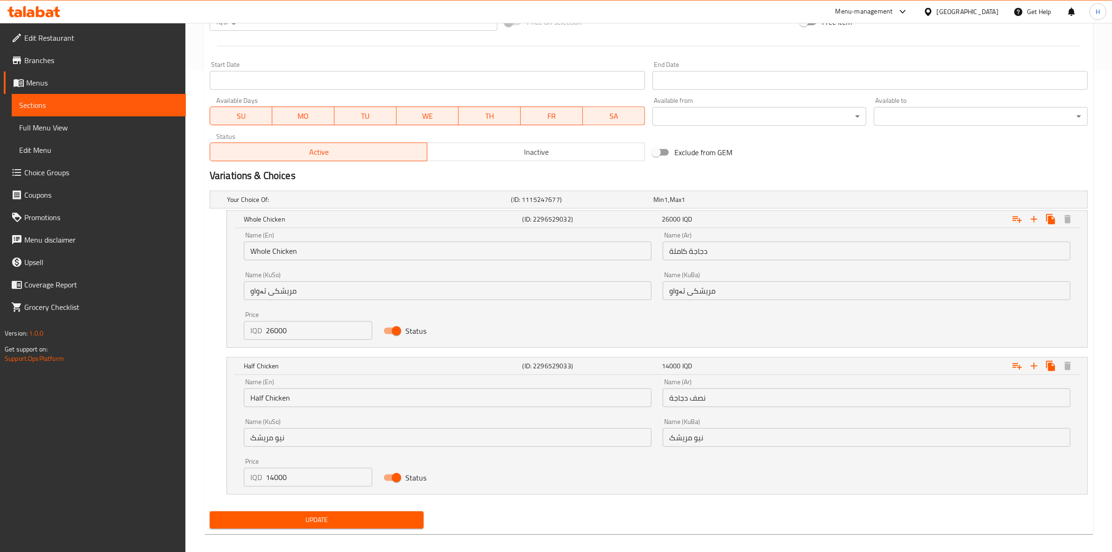
scroll to position [139, 0]
